Goal: Task Accomplishment & Management: Use online tool/utility

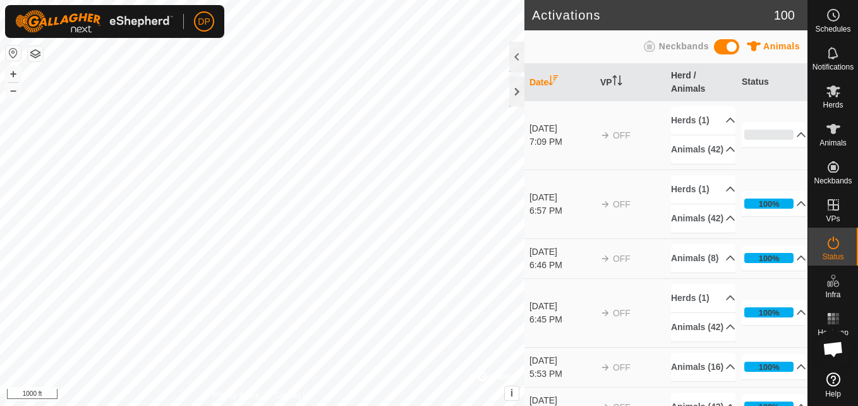
scroll to position [1314, 0]
click at [827, 87] on icon at bounding box center [834, 91] width 14 height 12
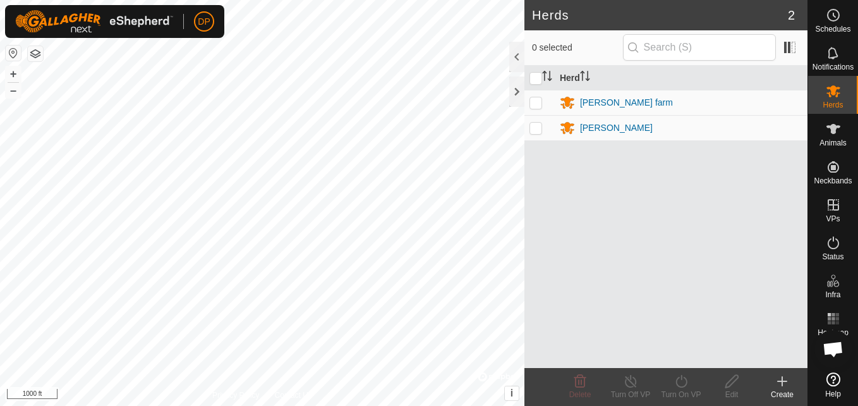
click at [539, 103] on p-checkbox at bounding box center [536, 102] width 13 height 10
checkbox input "true"
click at [537, 75] on input "checkbox" at bounding box center [536, 78] width 13 height 13
checkbox input "true"
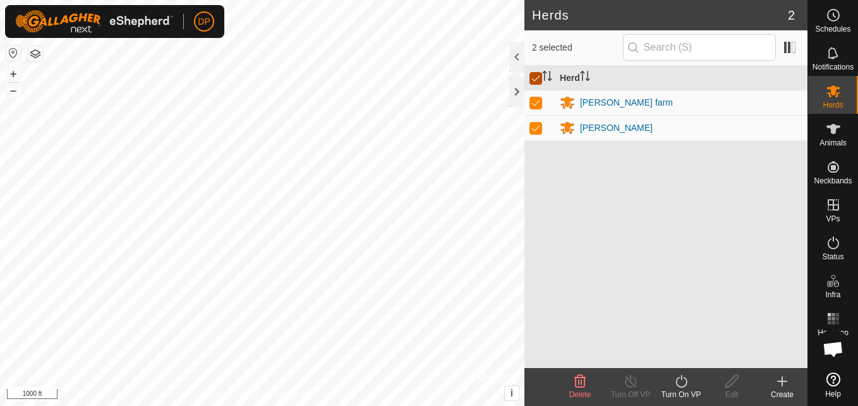
click at [537, 76] on input "checkbox" at bounding box center [536, 78] width 13 height 13
checkbox input "false"
click at [533, 132] on p-checkbox at bounding box center [536, 128] width 13 height 10
checkbox input "true"
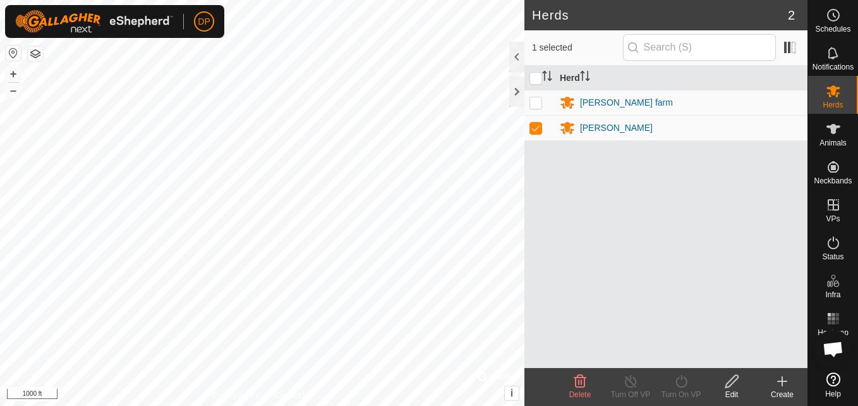
click at [534, 101] on p-checkbox at bounding box center [536, 102] width 13 height 10
checkbox input "true"
click at [834, 131] on icon at bounding box center [834, 129] width 14 height 10
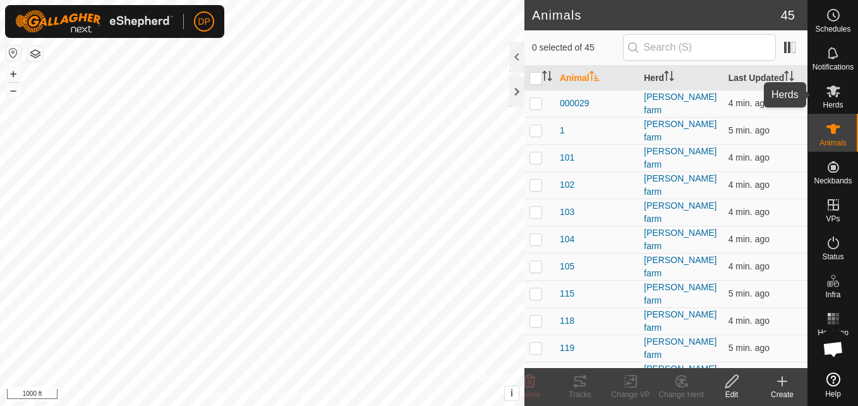
click at [836, 92] on icon at bounding box center [833, 90] width 15 height 15
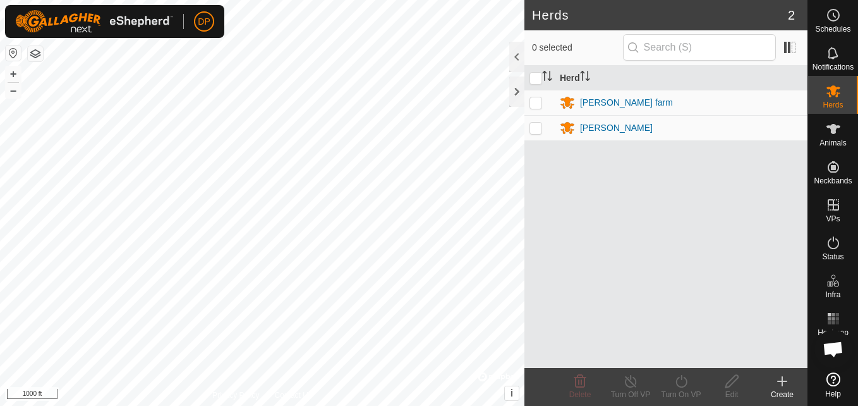
click at [534, 50] on span "0 selected" at bounding box center [577, 47] width 91 height 13
click at [539, 99] on p-checkbox at bounding box center [536, 102] width 13 height 10
checkbox input "true"
click at [537, 76] on input "checkbox" at bounding box center [536, 78] width 13 height 13
checkbox input "true"
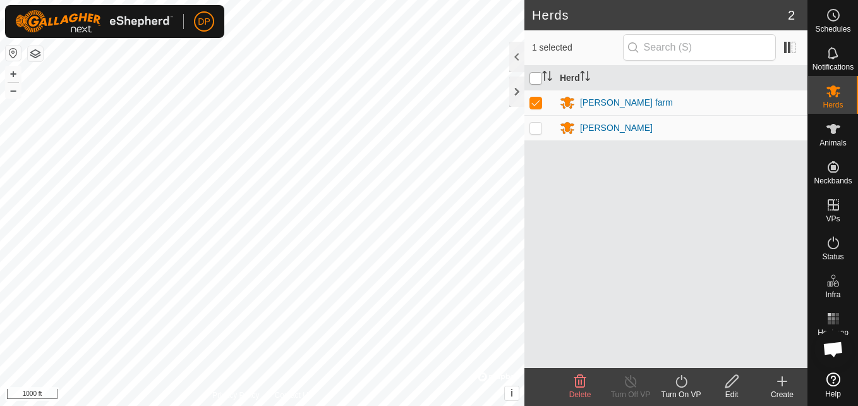
checkbox input "true"
click at [826, 133] on icon at bounding box center [833, 128] width 15 height 15
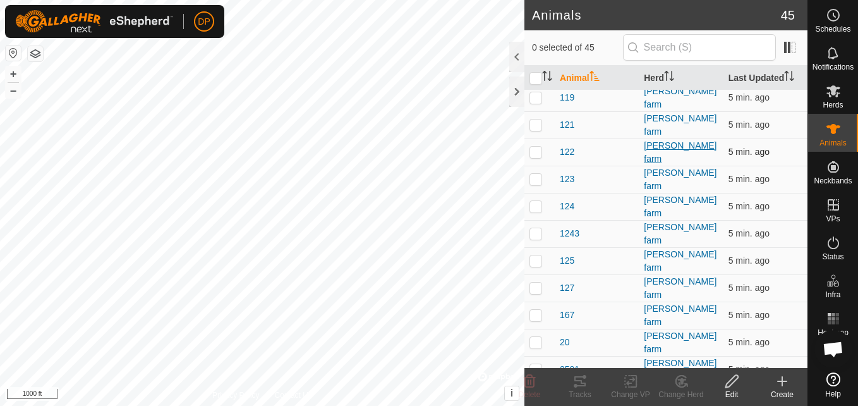
scroll to position [316, 0]
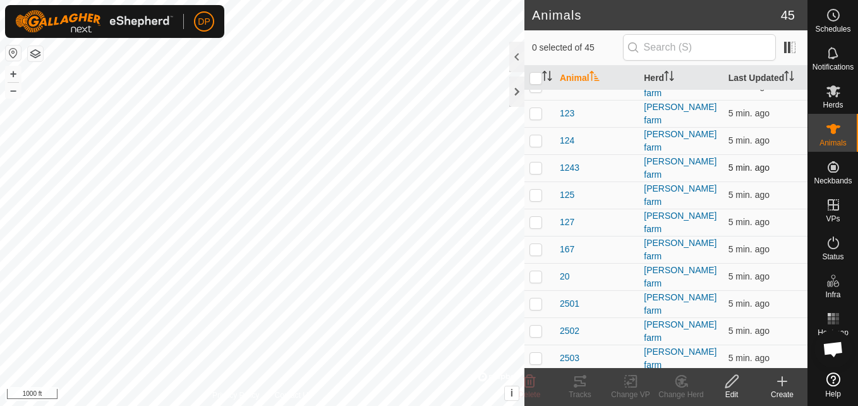
click at [537, 162] on p-checkbox at bounding box center [536, 167] width 13 height 10
checkbox input "true"
click at [730, 379] on icon at bounding box center [732, 381] width 16 height 15
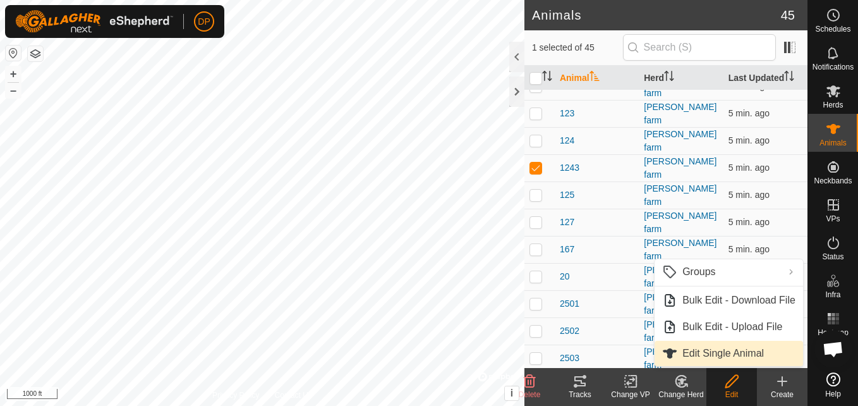
click at [716, 352] on link "Edit Single Animal" at bounding box center [729, 353] width 149 height 25
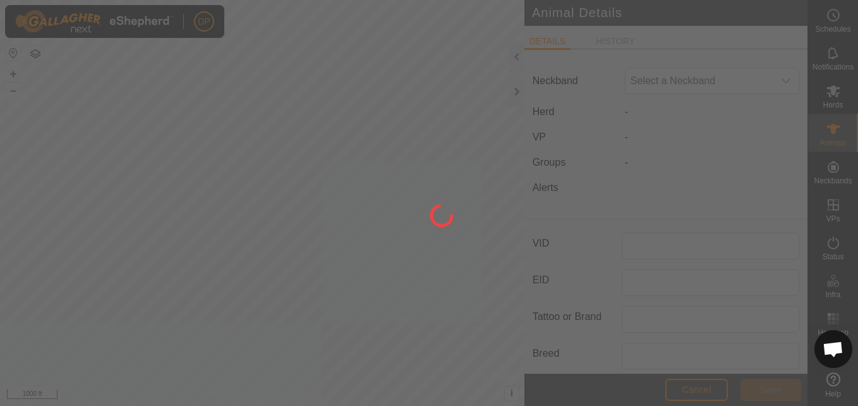
type input "1243"
type input "angus"
type input "0"
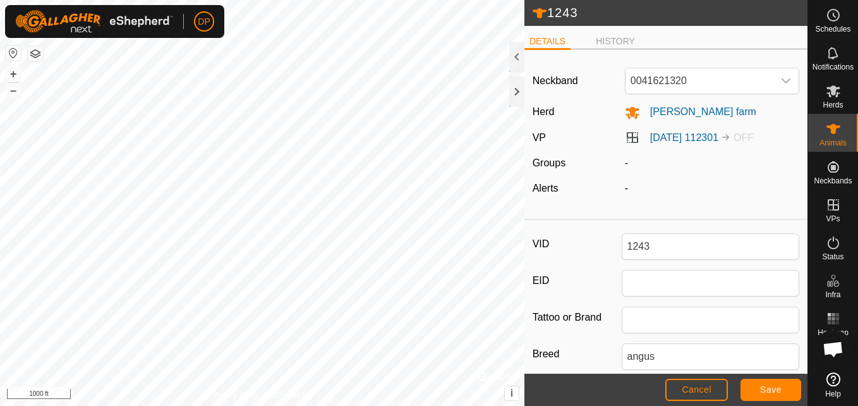
click at [552, 162] on label "Groups" at bounding box center [549, 162] width 33 height 11
click at [834, 245] on icon at bounding box center [833, 242] width 15 height 15
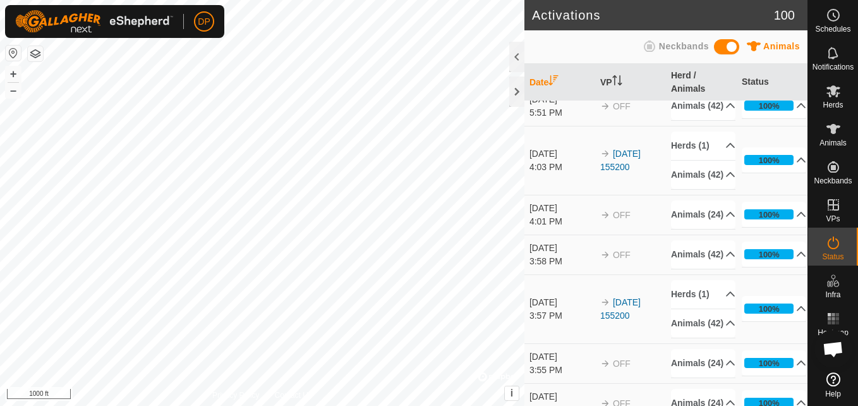
scroll to position [442, 0]
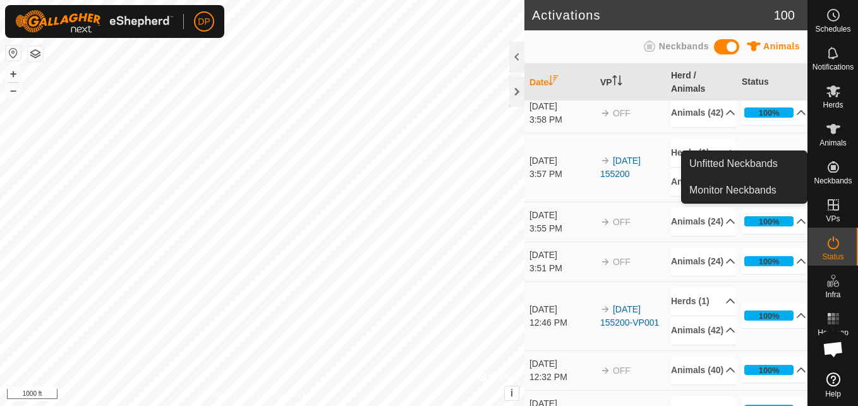
click at [831, 158] on es-neckbands-svg-icon at bounding box center [833, 167] width 23 height 20
click at [769, 188] on link "Monitor Neckbands" at bounding box center [744, 190] width 125 height 25
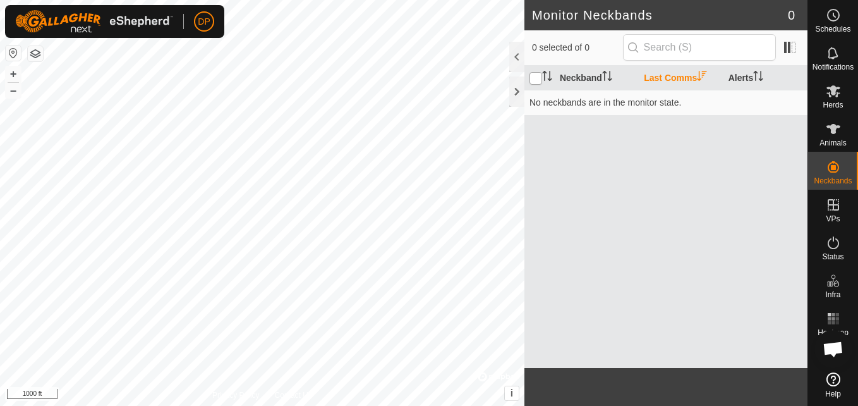
click at [530, 75] on input "checkbox" at bounding box center [536, 78] width 13 height 13
click at [537, 80] on input "checkbox" at bounding box center [536, 78] width 13 height 13
checkbox input "false"
click at [829, 55] on icon at bounding box center [833, 53] width 10 height 12
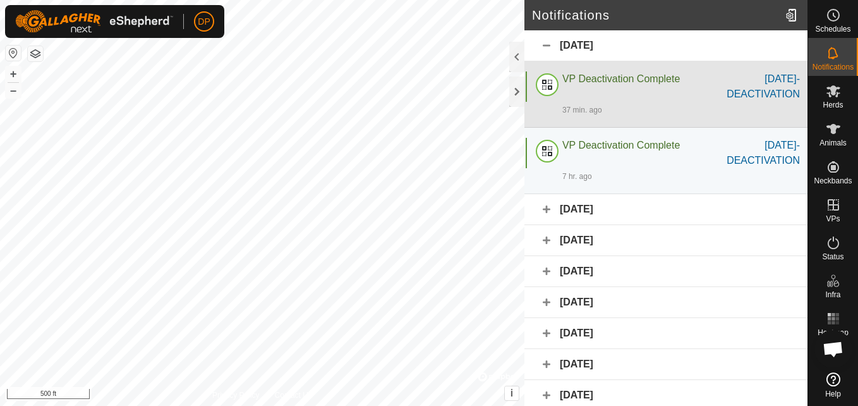
click at [758, 92] on div "[DATE]-DEACTIVATION" at bounding box center [752, 86] width 95 height 30
click at [543, 83] on div at bounding box center [547, 86] width 30 height 30
click at [649, 93] on div "VP Deactivation Complete" at bounding box center [634, 86] width 143 height 30
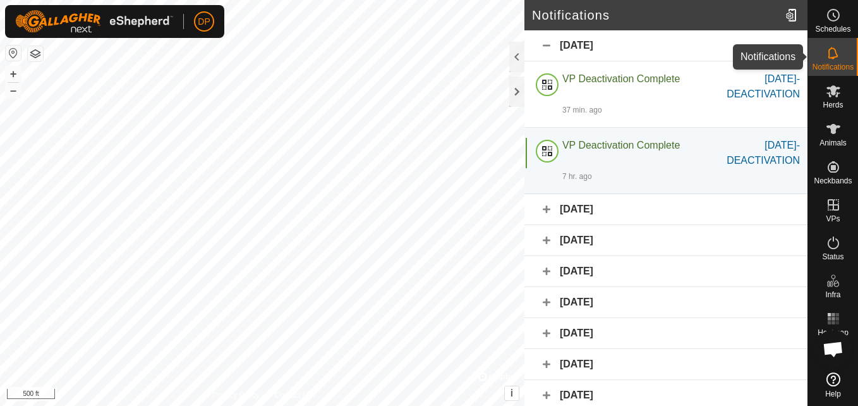
click at [826, 54] on icon at bounding box center [833, 53] width 15 height 15
click at [563, 40] on div "[DATE]" at bounding box center [666, 45] width 283 height 31
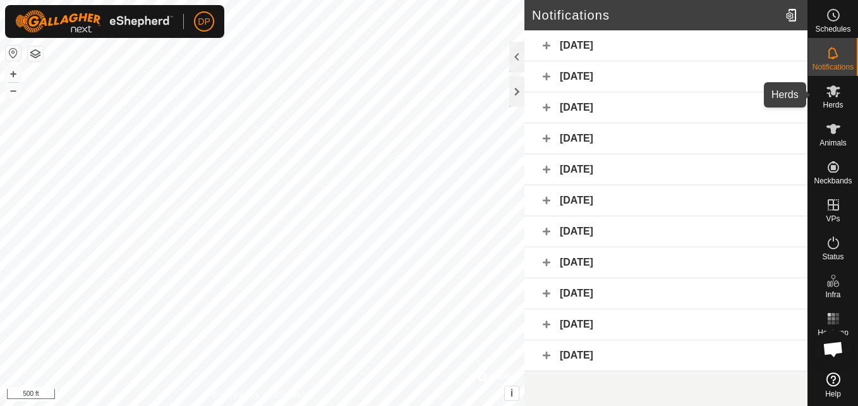
click at [834, 98] on icon at bounding box center [833, 90] width 15 height 15
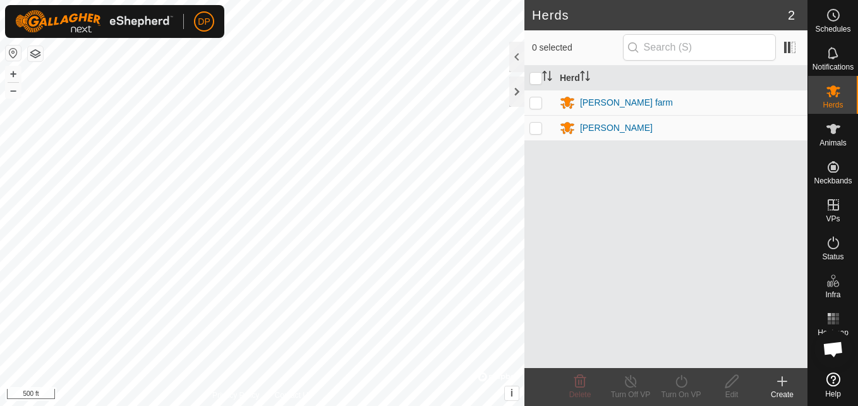
click at [535, 104] on p-checkbox at bounding box center [536, 102] width 13 height 10
checkbox input "true"
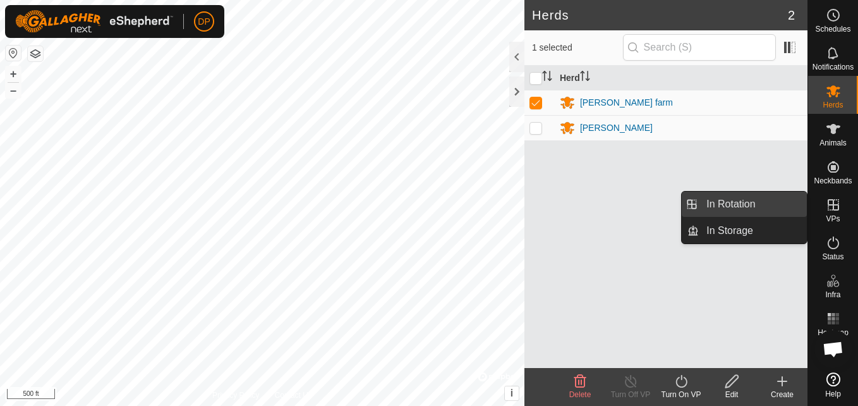
click at [787, 205] on link "In Rotation" at bounding box center [753, 204] width 108 height 25
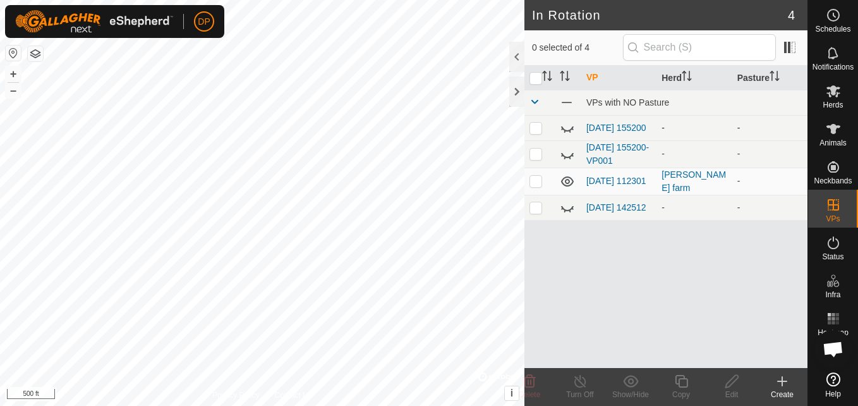
click at [592, 128] on td "[DATE] 155200" at bounding box center [619, 127] width 75 height 25
click at [532, 129] on p-checkbox at bounding box center [536, 128] width 13 height 10
click at [539, 128] on p-checkbox at bounding box center [536, 128] width 13 height 10
checkbox input "false"
click at [571, 128] on icon at bounding box center [567, 127] width 15 height 15
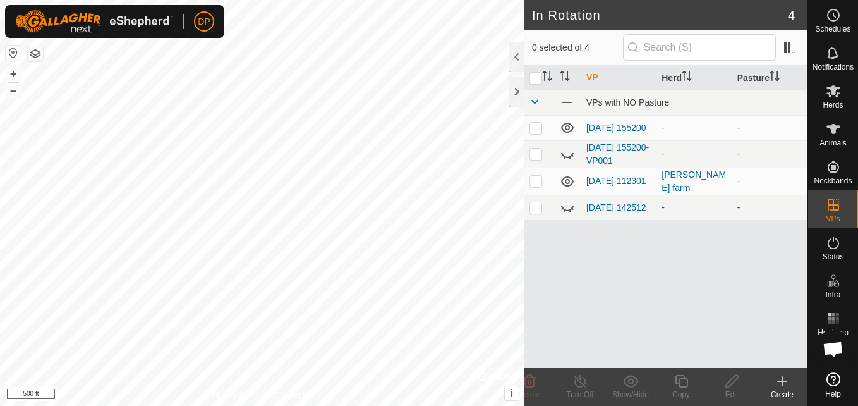
click at [571, 128] on icon at bounding box center [567, 127] width 15 height 15
click at [535, 182] on p-checkbox at bounding box center [536, 181] width 13 height 10
click at [564, 181] on icon at bounding box center [567, 181] width 13 height 10
click at [564, 181] on icon at bounding box center [567, 181] width 15 height 15
checkbox input "false"
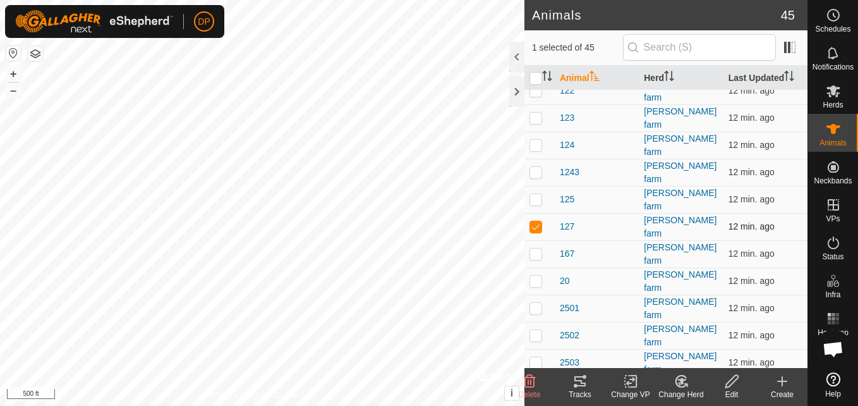
scroll to position [316, 0]
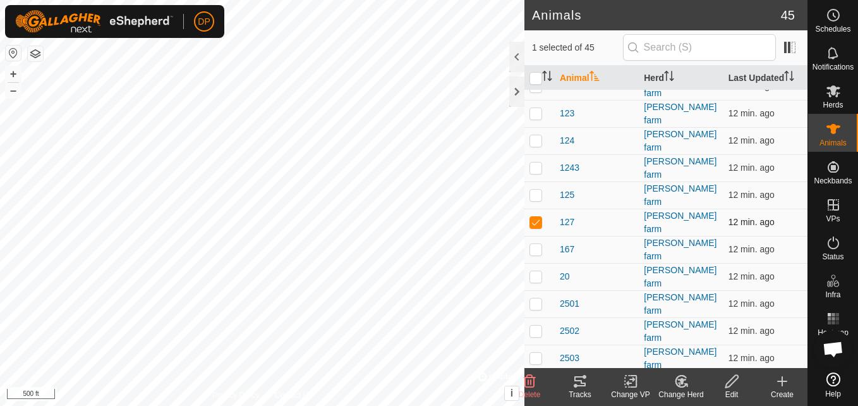
click at [539, 217] on p-checkbox at bounding box center [536, 222] width 13 height 10
checkbox input "false"
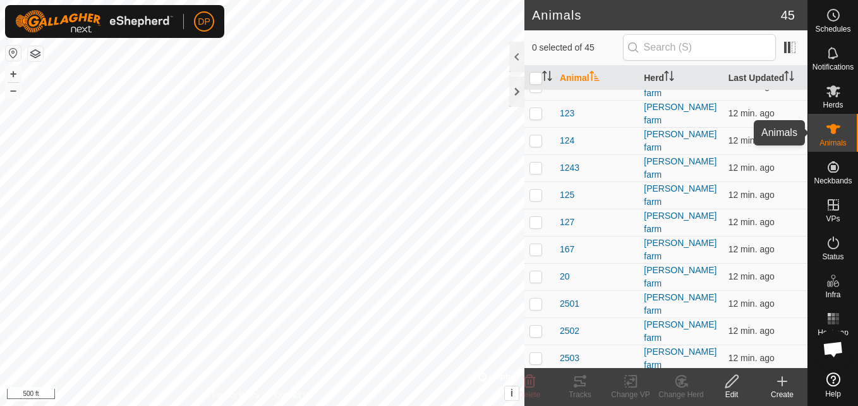
click at [833, 135] on icon at bounding box center [833, 128] width 15 height 15
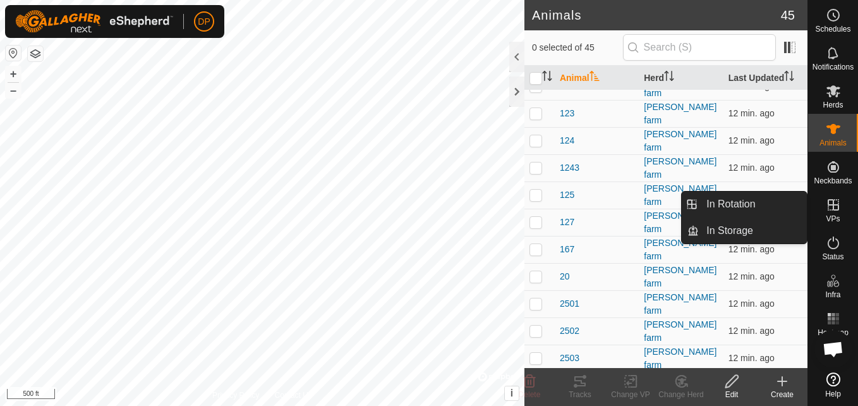
click at [836, 200] on icon at bounding box center [833, 204] width 15 height 15
click at [790, 203] on link "In Rotation" at bounding box center [753, 204] width 108 height 25
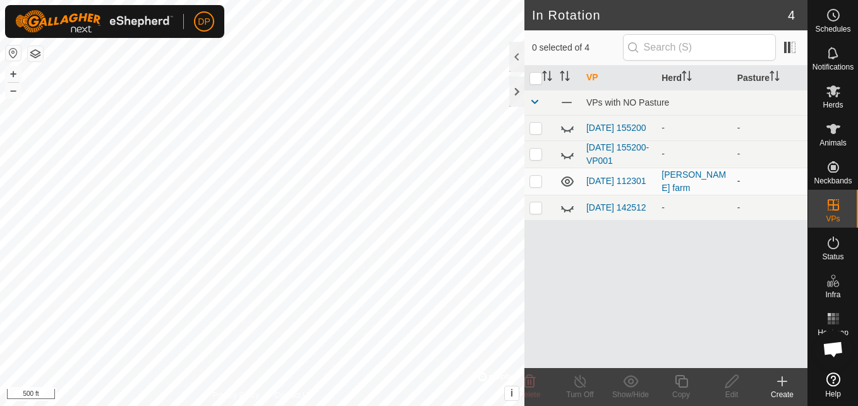
click at [533, 183] on p-checkbox at bounding box center [536, 181] width 13 height 10
checkbox input "true"
click at [781, 379] on icon at bounding box center [782, 381] width 15 height 15
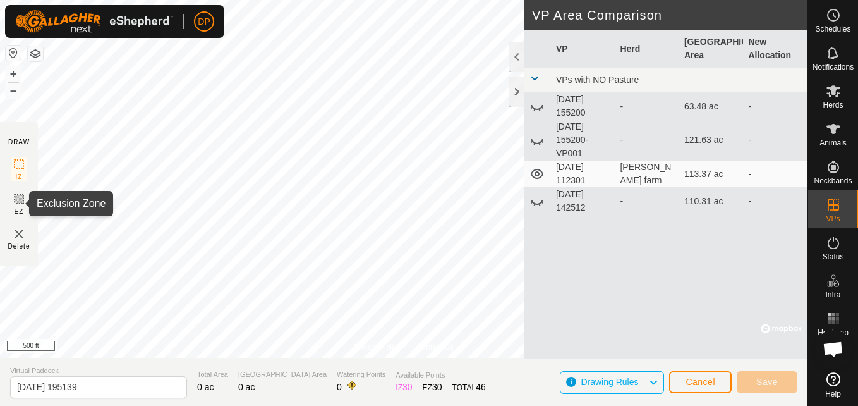
click at [17, 196] on icon at bounding box center [19, 199] width 8 height 8
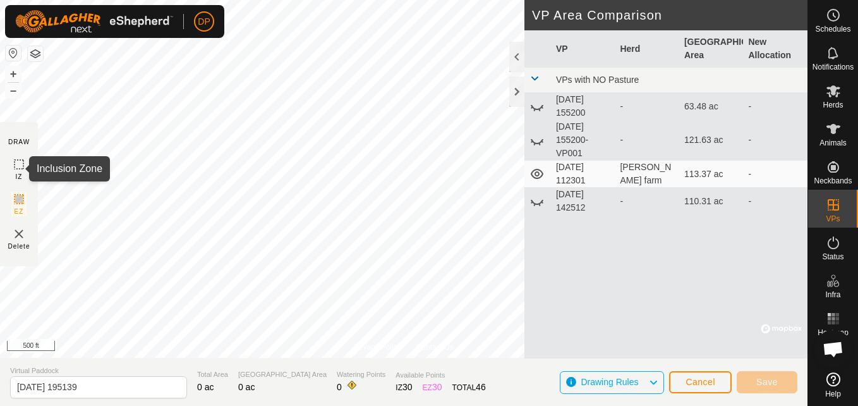
click at [16, 160] on icon at bounding box center [18, 164] width 15 height 15
click at [18, 167] on icon at bounding box center [18, 164] width 15 height 15
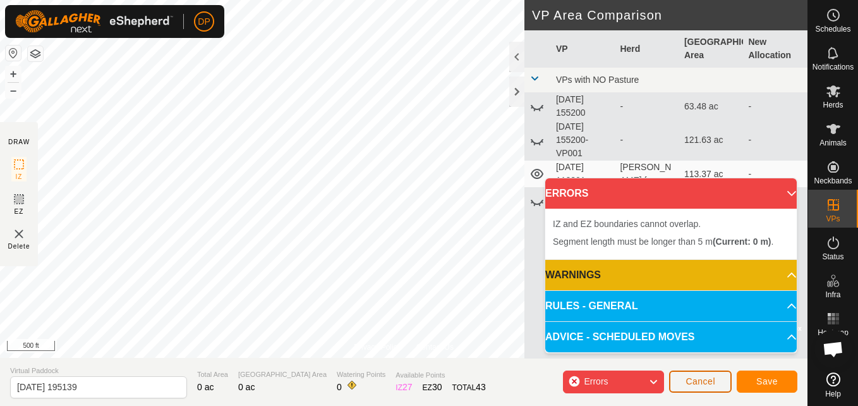
click at [712, 376] on span "Cancel" at bounding box center [701, 381] width 30 height 10
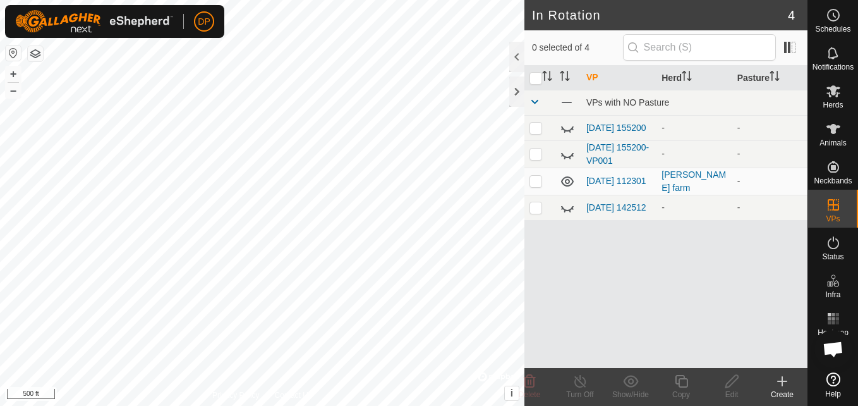
click at [784, 384] on icon at bounding box center [782, 381] width 15 height 15
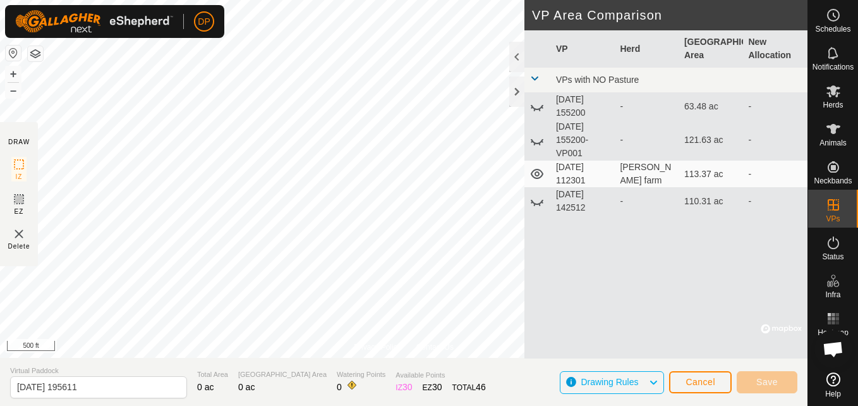
click at [646, 380] on span "Drawing Rules" at bounding box center [615, 382] width 68 height 16
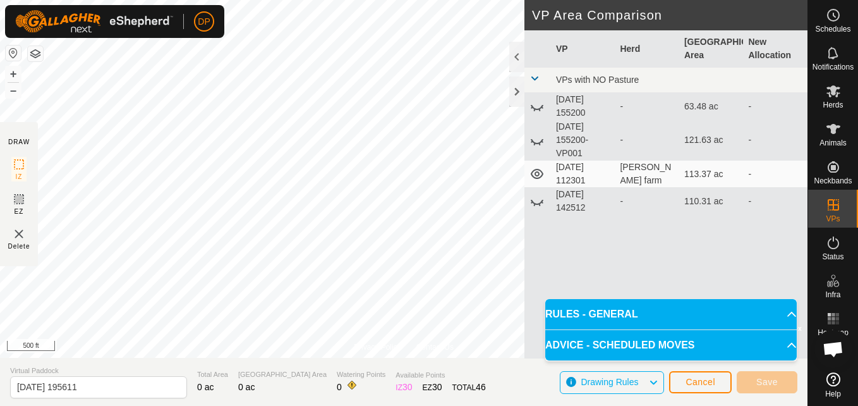
click at [724, 312] on p-accordion-header "RULES - GENERAL" at bounding box center [672, 314] width 252 height 30
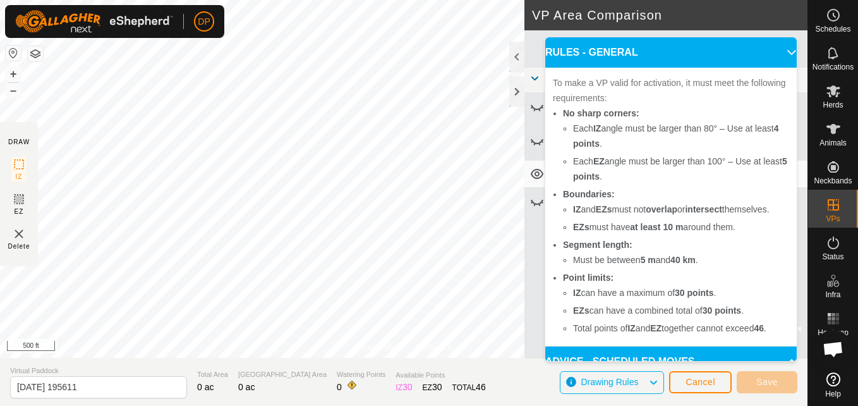
click at [633, 384] on span "Drawing Rules" at bounding box center [610, 382] width 58 height 10
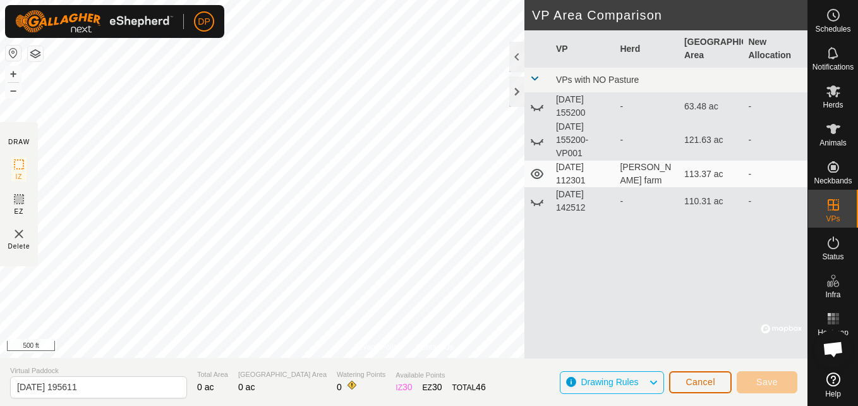
click at [700, 384] on span "Cancel" at bounding box center [701, 382] width 30 height 10
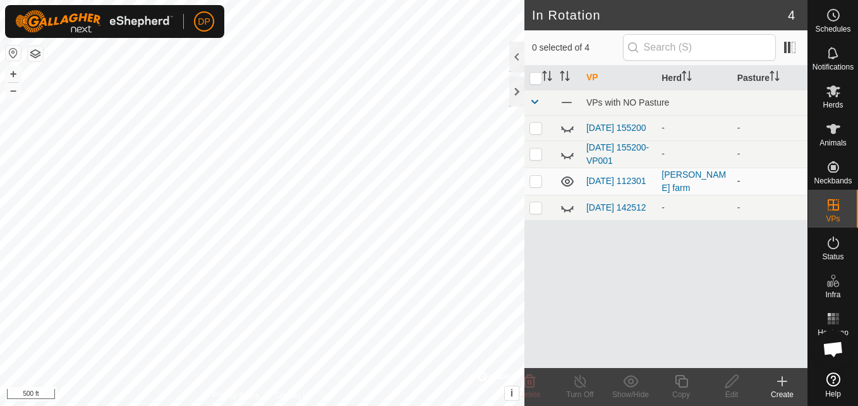
click at [534, 181] on p-checkbox at bounding box center [536, 181] width 13 height 10
checkbox input "true"
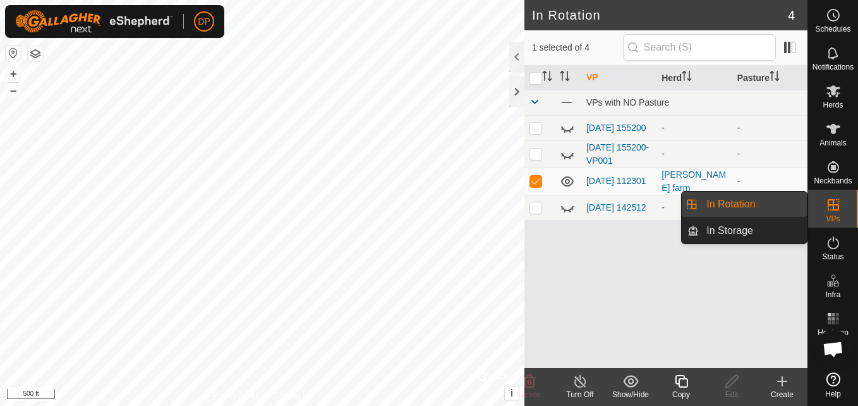
drag, startPoint x: 785, startPoint y: 207, endPoint x: 733, endPoint y: 201, distance: 52.8
click at [733, 201] on link "In Rotation" at bounding box center [753, 204] width 108 height 25
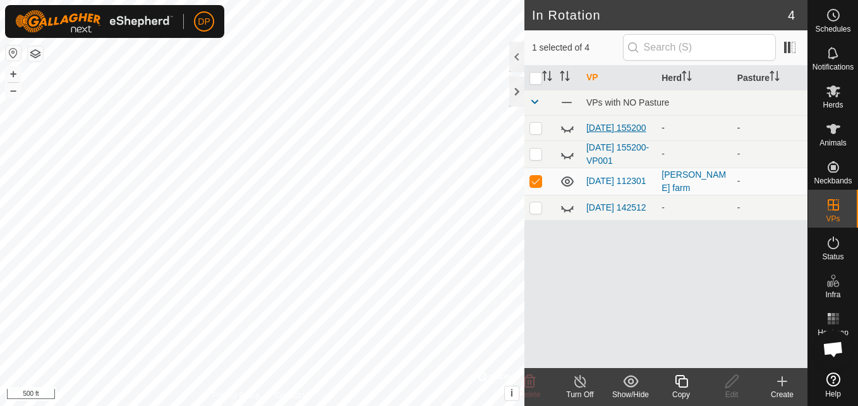
click at [594, 124] on link "[DATE] 155200" at bounding box center [617, 128] width 60 height 10
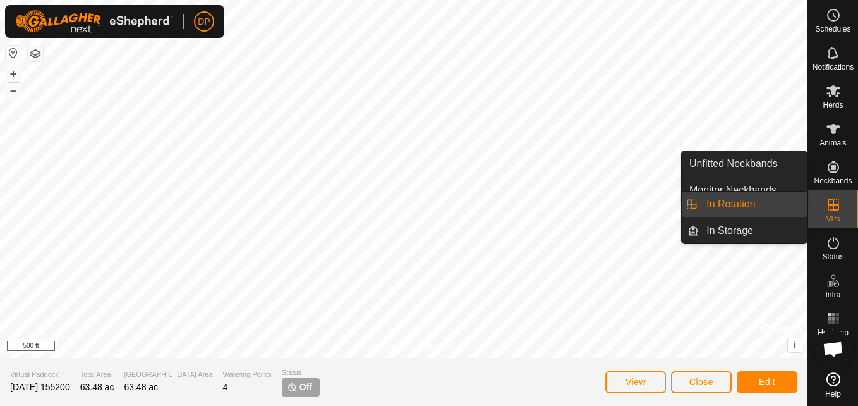
click at [798, 204] on link "In Rotation" at bounding box center [753, 204] width 108 height 25
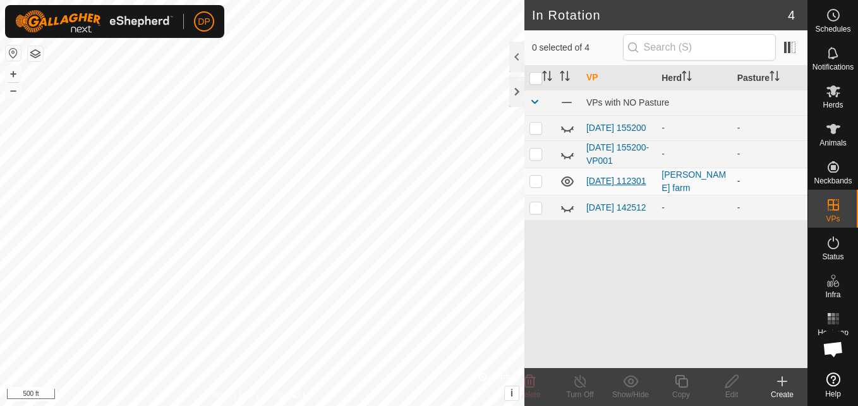
click at [622, 178] on link "[DATE] 112301" at bounding box center [617, 181] width 60 height 10
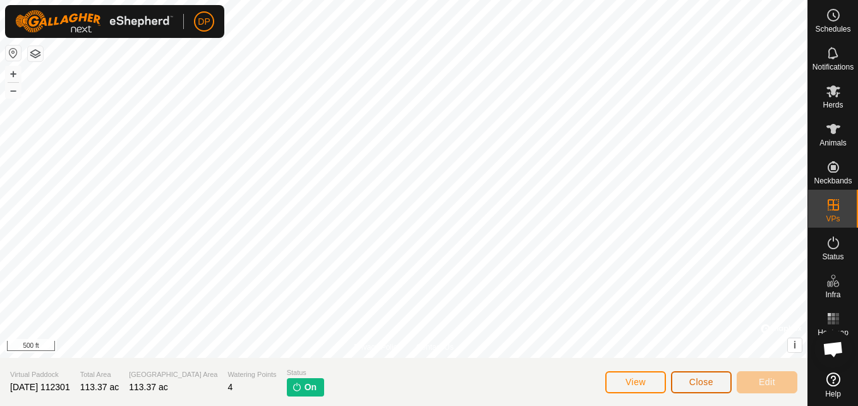
click at [724, 382] on button "Close" at bounding box center [701, 382] width 61 height 22
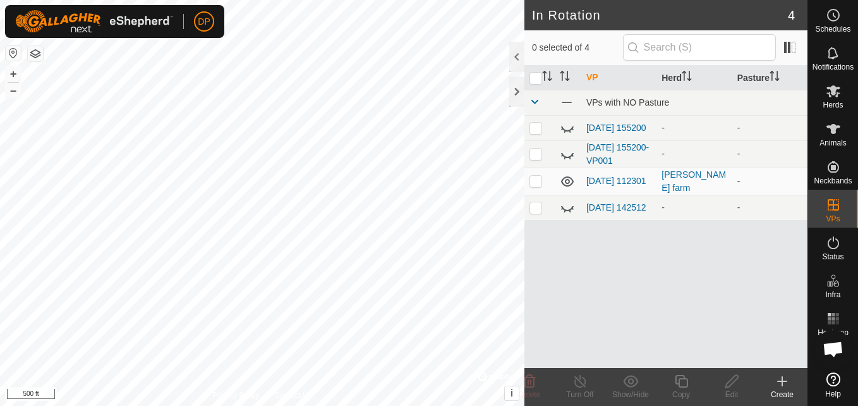
click at [532, 182] on p-checkbox at bounding box center [536, 181] width 13 height 10
checkbox input "false"
